Goal: Task Accomplishment & Management: Manage account settings

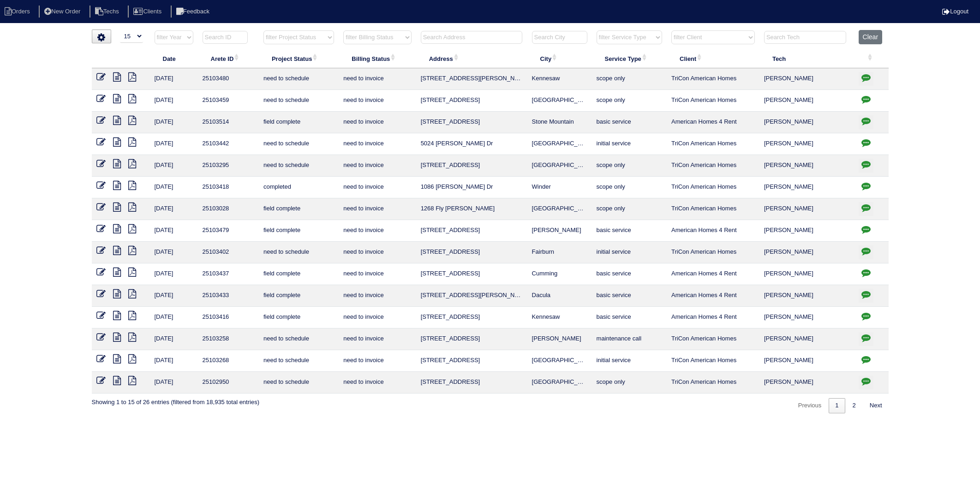
select select "15"
select select "need to invoice"
click at [870, 40] on button "Clear" at bounding box center [871, 37] width 24 height 14
select select
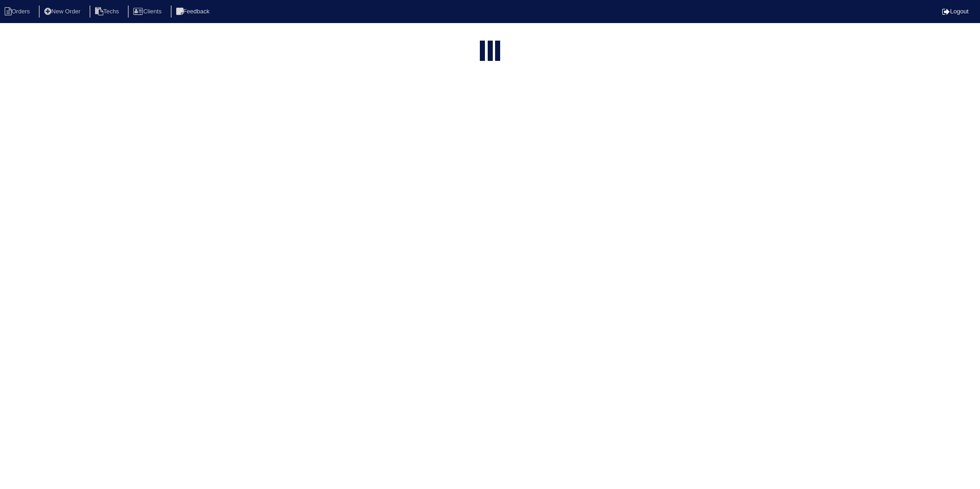
select select "15"
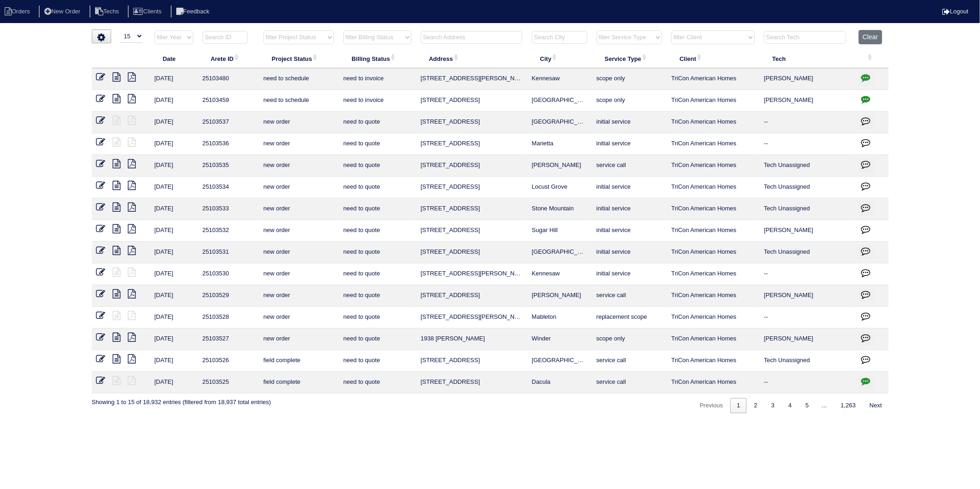
click at [473, 36] on input "text" at bounding box center [472, 37] width 102 height 13
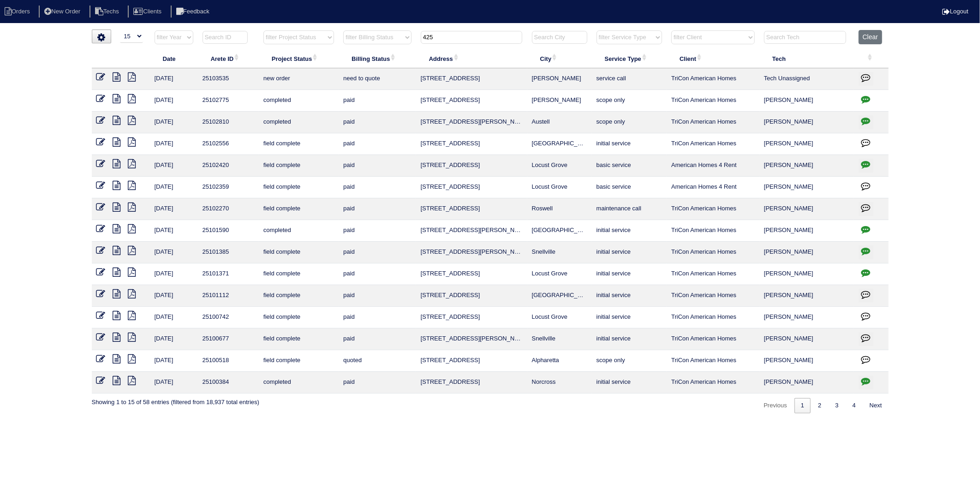
drag, startPoint x: 473, startPoint y: 36, endPoint x: 395, endPoint y: 60, distance: 81.2
click at [395, 60] on table "Date Arete ID Project Status Billing Status Address City Service Type Client Te…" at bounding box center [490, 212] width 797 height 364
type input "4887"
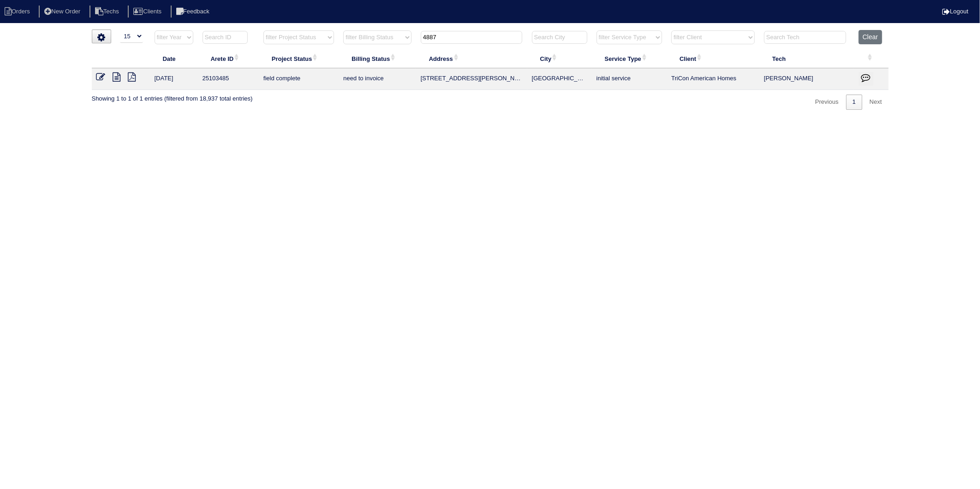
click at [97, 77] on icon at bounding box center [100, 76] width 9 height 9
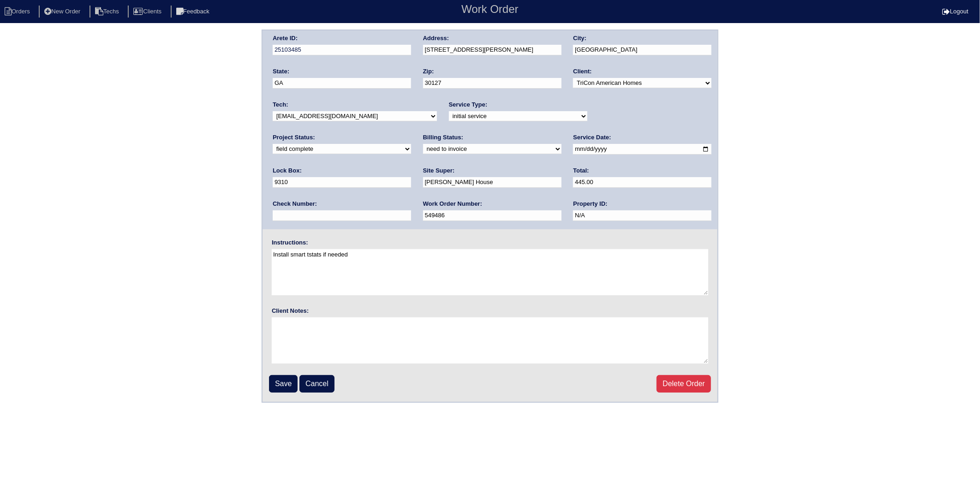
click at [423, 149] on select "need to quote quoted need to invoice invoiced paid warranty purchase order need…" at bounding box center [492, 149] width 138 height 10
select select "invoiced"
click at [423, 144] on select "need to quote quoted need to invoice invoiced paid warranty purchase order need…" at bounding box center [492, 149] width 138 height 10
click at [284, 384] on input "Save" at bounding box center [283, 384] width 29 height 18
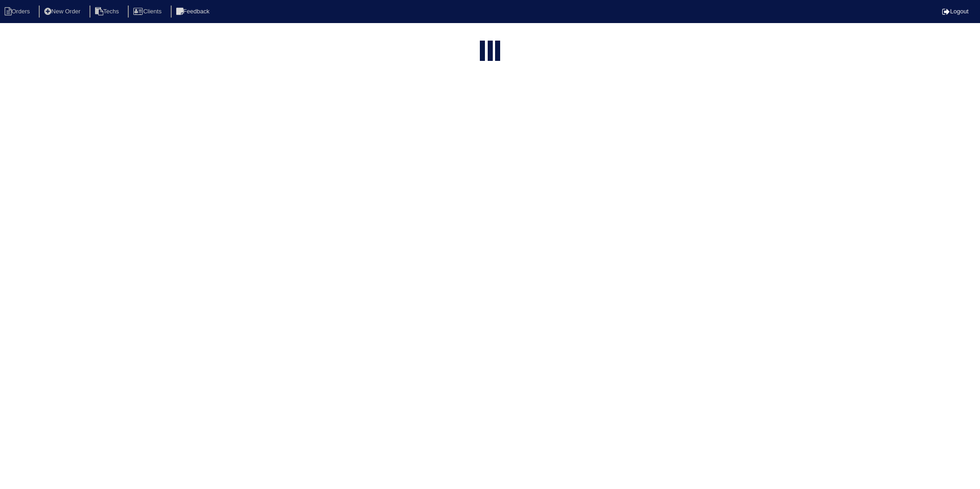
select select "15"
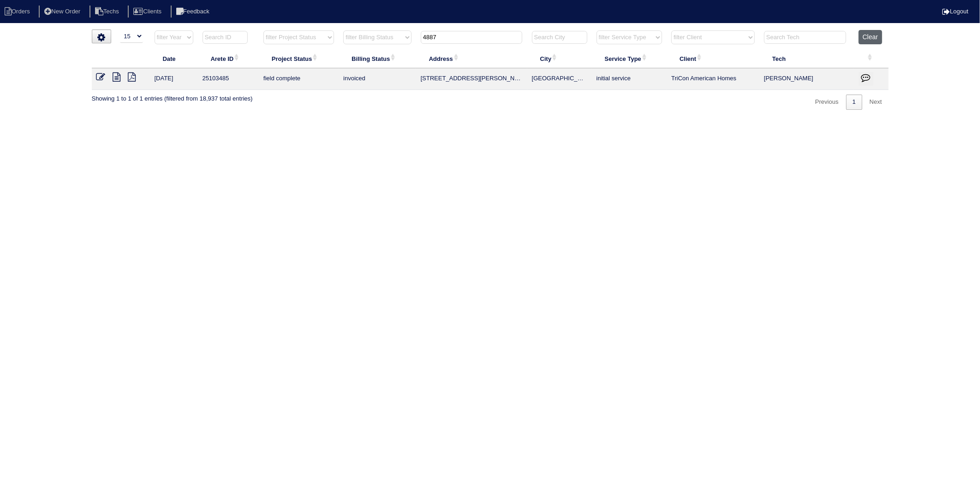
click at [870, 38] on button "Clear" at bounding box center [871, 37] width 24 height 14
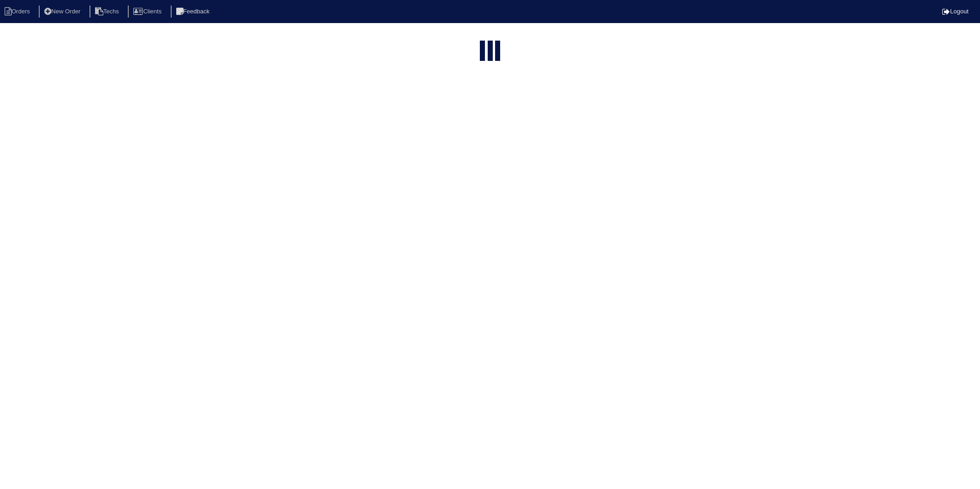
select select "15"
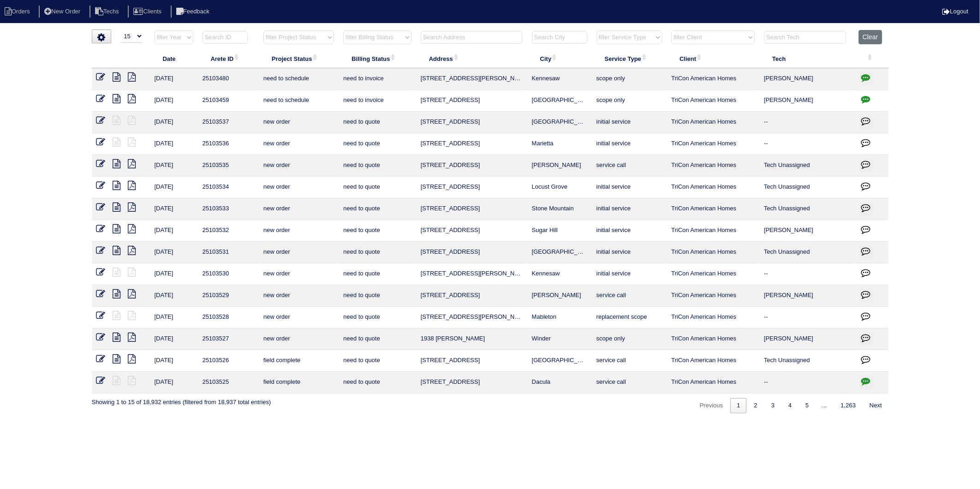
click at [366, 34] on select "filter Billing Status -- Any Billing Status -- need to quote quoted need to inv…" at bounding box center [377, 37] width 68 height 14
click at [344, 30] on select "filter Billing Status -- Any Billing Status -- need to quote quoted need to inv…" at bounding box center [377, 37] width 68 height 14
select select "need to invoice"
